Goal: Information Seeking & Learning: Find specific fact

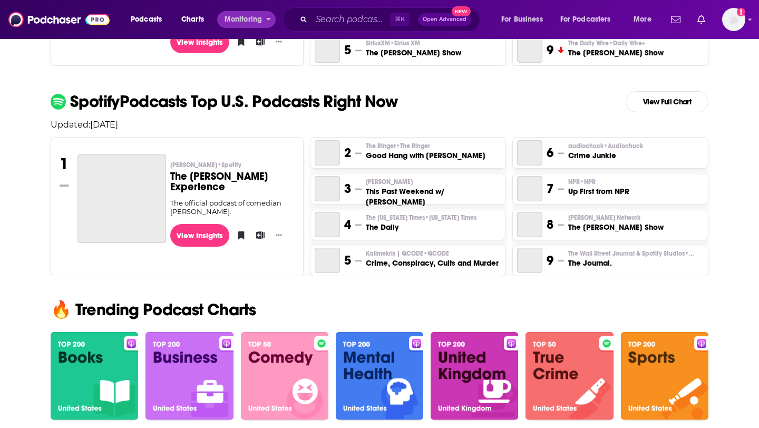
scroll to position [417, 0]
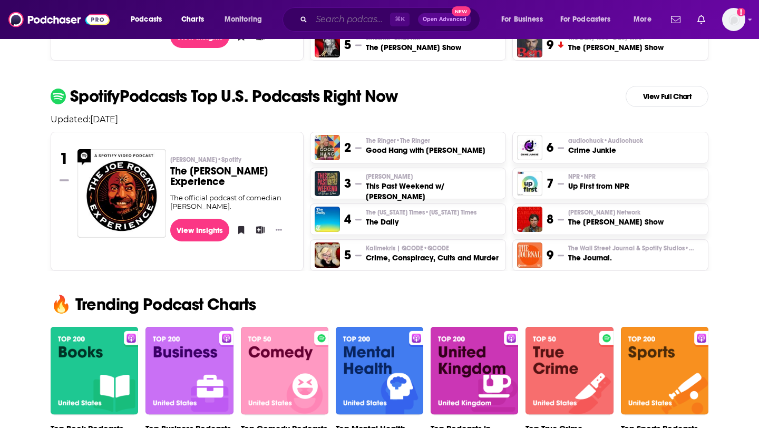
click at [320, 20] on input "Search podcasts, credits, & more..." at bounding box center [350, 19] width 79 height 17
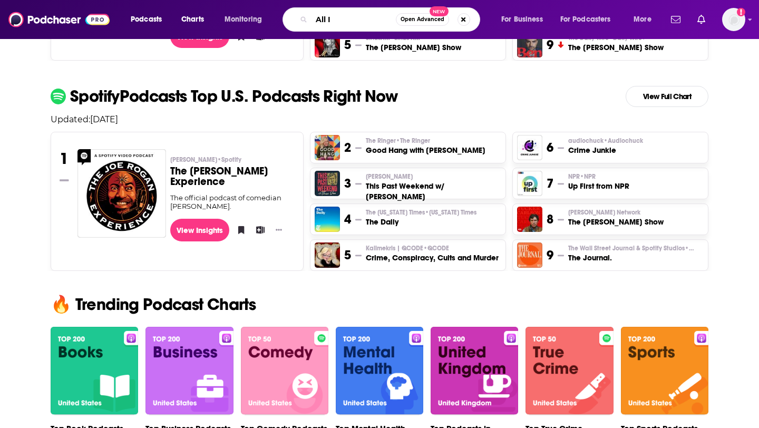
type input "All IN"
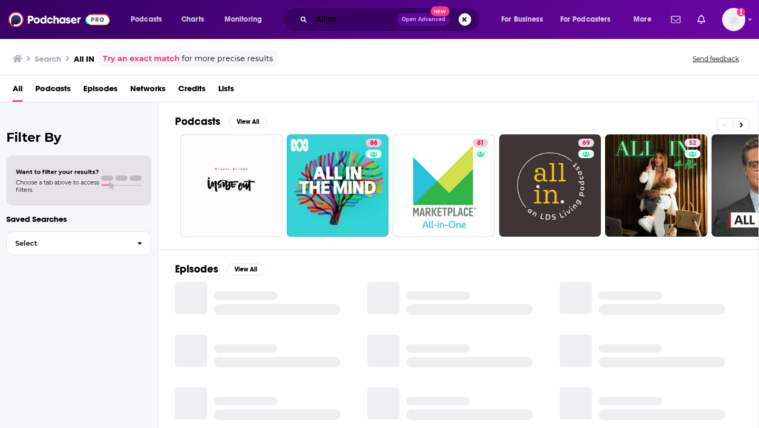
click at [344, 27] on input "All IN" at bounding box center [353, 19] width 85 height 17
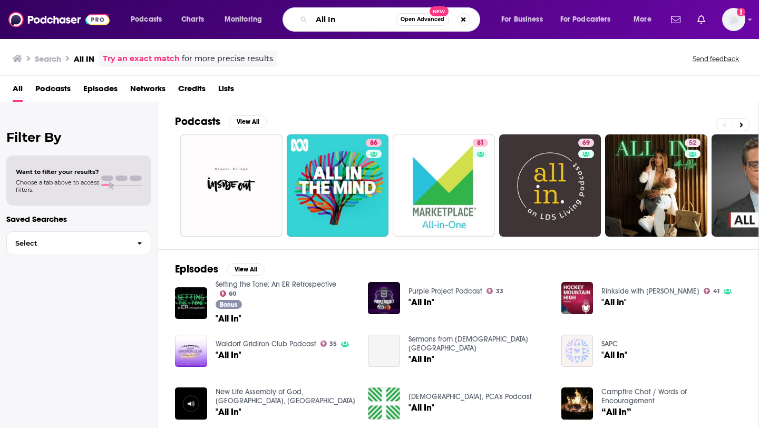
type input "All In"
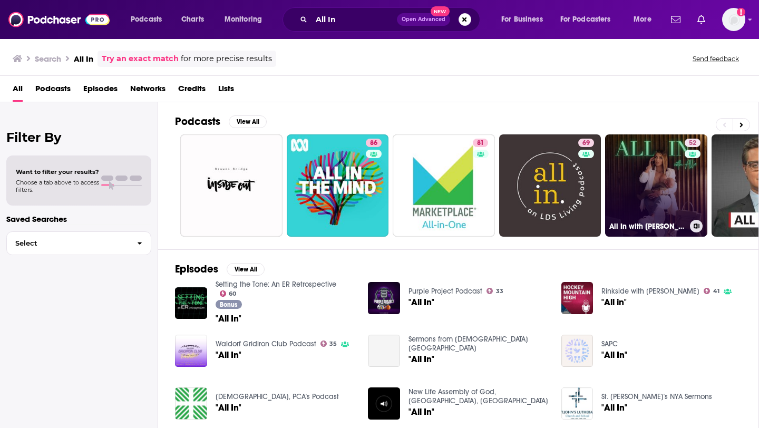
click at [642, 182] on link "52 All In with [PERSON_NAME]" at bounding box center [656, 185] width 102 height 102
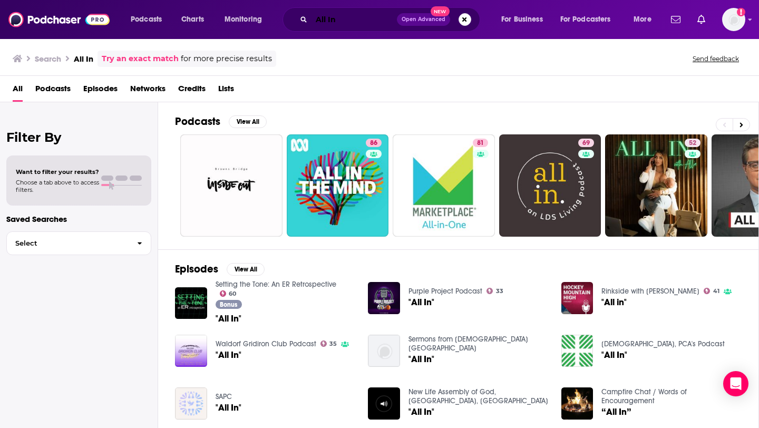
click at [329, 17] on input "All In" at bounding box center [353, 19] width 85 height 17
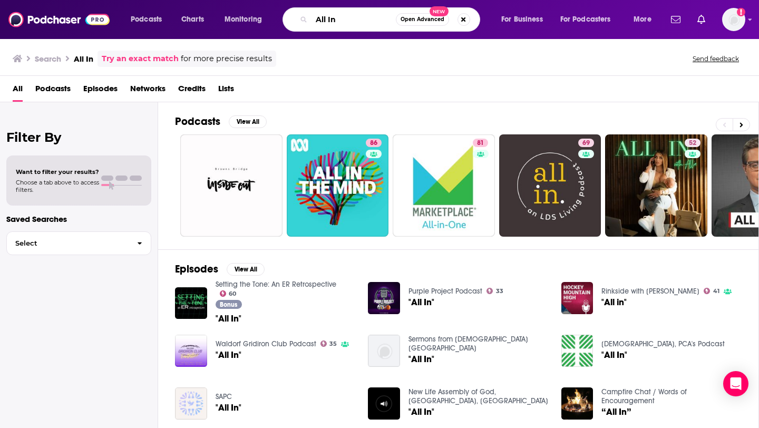
click at [329, 17] on input "All In" at bounding box center [353, 19] width 84 height 17
paste input "All-In with [PERSON_NAME], [PERSON_NAME] & [PERSON_NAME]"
click at [329, 17] on input "All All-In with [PERSON_NAME], [PERSON_NAME] & [PERSON_NAME]" at bounding box center [353, 19] width 84 height 17
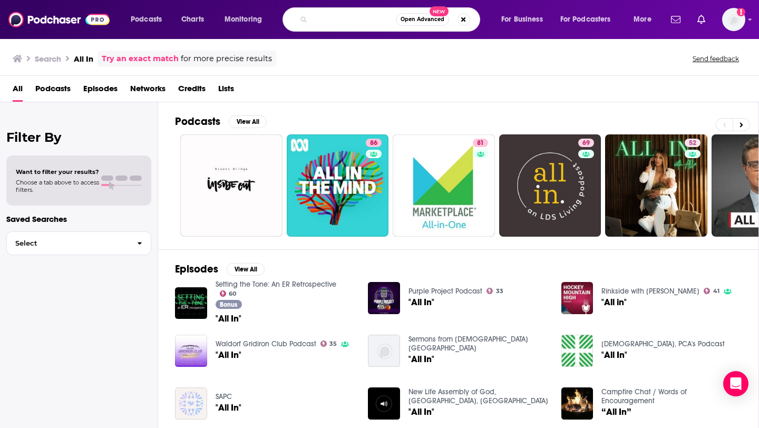
paste input "Search podcasts, credits, & more..."
type input "All-In with [PERSON_NAME], [PERSON_NAME] & [PERSON_NAME]"
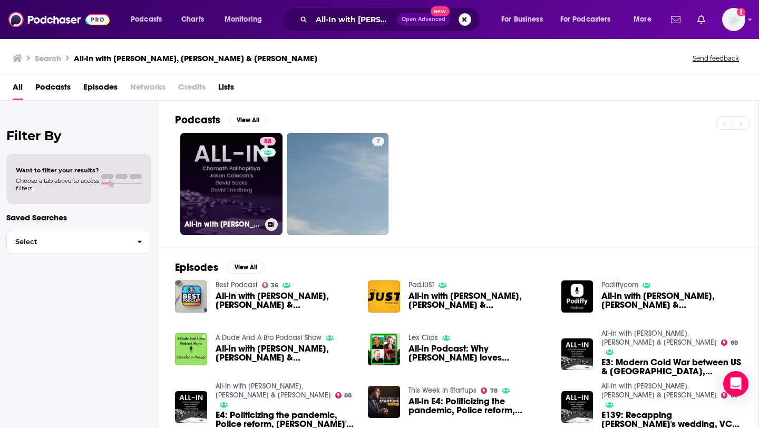
click at [247, 201] on link "88 All-In with [PERSON_NAME], [PERSON_NAME] & [PERSON_NAME]" at bounding box center [231, 184] width 102 height 102
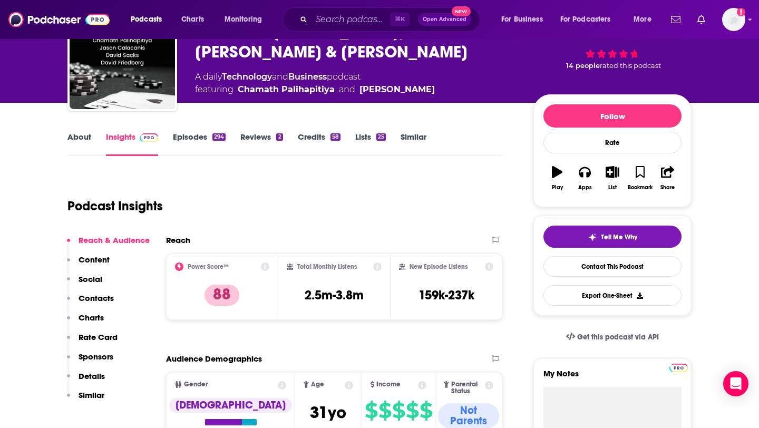
scroll to position [77, 0]
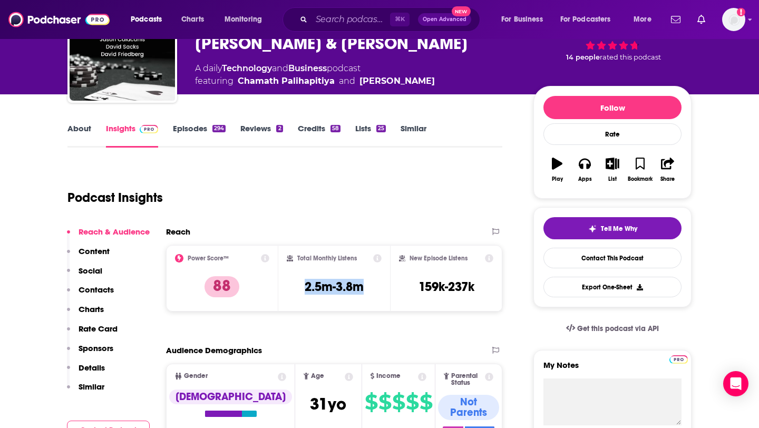
drag, startPoint x: 296, startPoint y: 290, endPoint x: 374, endPoint y: 289, distance: 78.0
click at [374, 290] on div "Total Monthly Listens 2.5m-3.8m" at bounding box center [334, 278] width 95 height 48
copy h3 "2.5m-3.8m"
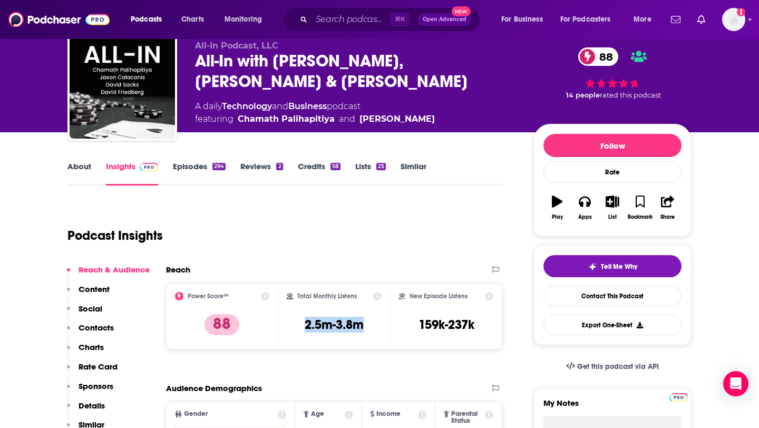
scroll to position [0, 0]
